Goal: Navigation & Orientation: Find specific page/section

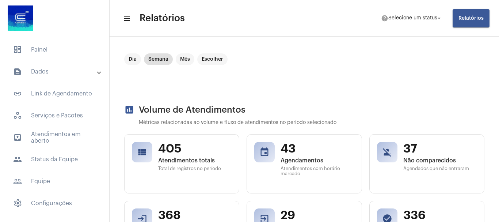
click at [48, 70] on mat-panel-title "text_snippet_outlined Dados" at bounding box center [55, 71] width 84 height 9
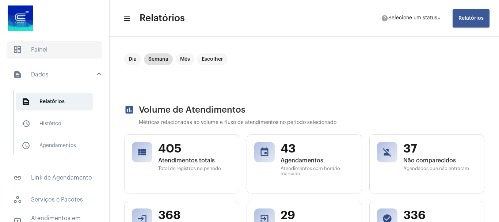
click at [56, 46] on span "dashboard Painel" at bounding box center [54, 50] width 95 height 18
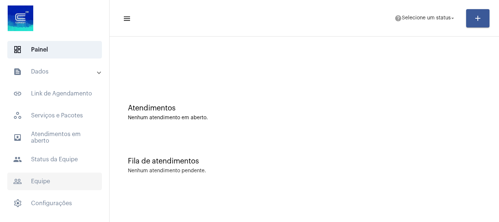
click at [49, 181] on span "people_outline Equipe" at bounding box center [54, 181] width 95 height 18
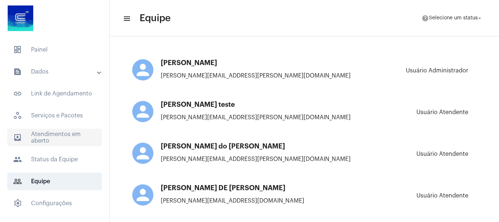
click at [65, 139] on span "outbox_outline Atendimentos em aberto" at bounding box center [54, 138] width 95 height 18
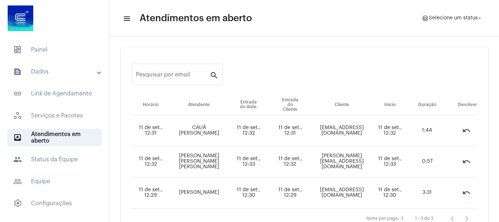
click at [42, 76] on mat-expansion-panel-header "text_snippet_outlined Dados" at bounding box center [56, 72] width 105 height 18
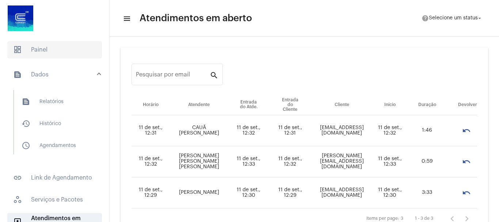
click at [42, 54] on span "dashboard Painel" at bounding box center [54, 50] width 95 height 18
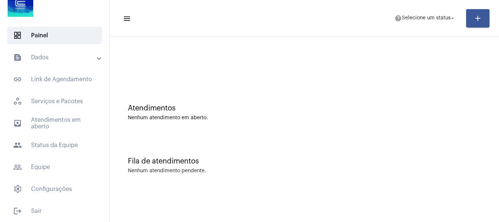
scroll to position [16, 0]
